Goal: Task Accomplishment & Management: Manage account settings

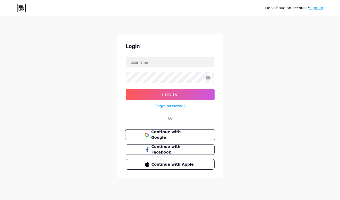
click at [166, 135] on span "Continue with Google" at bounding box center [173, 134] width 44 height 11
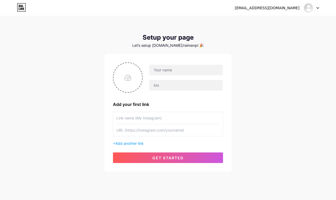
click at [317, 7] on div at bounding box center [310, 8] width 15 height 10
click at [220, 22] on div "rainearojado41@gmail.com Dashboard Logout Setup your page Let’s setup bio.link/…" at bounding box center [168, 94] width 336 height 188
